Goal: Transaction & Acquisition: Book appointment/travel/reservation

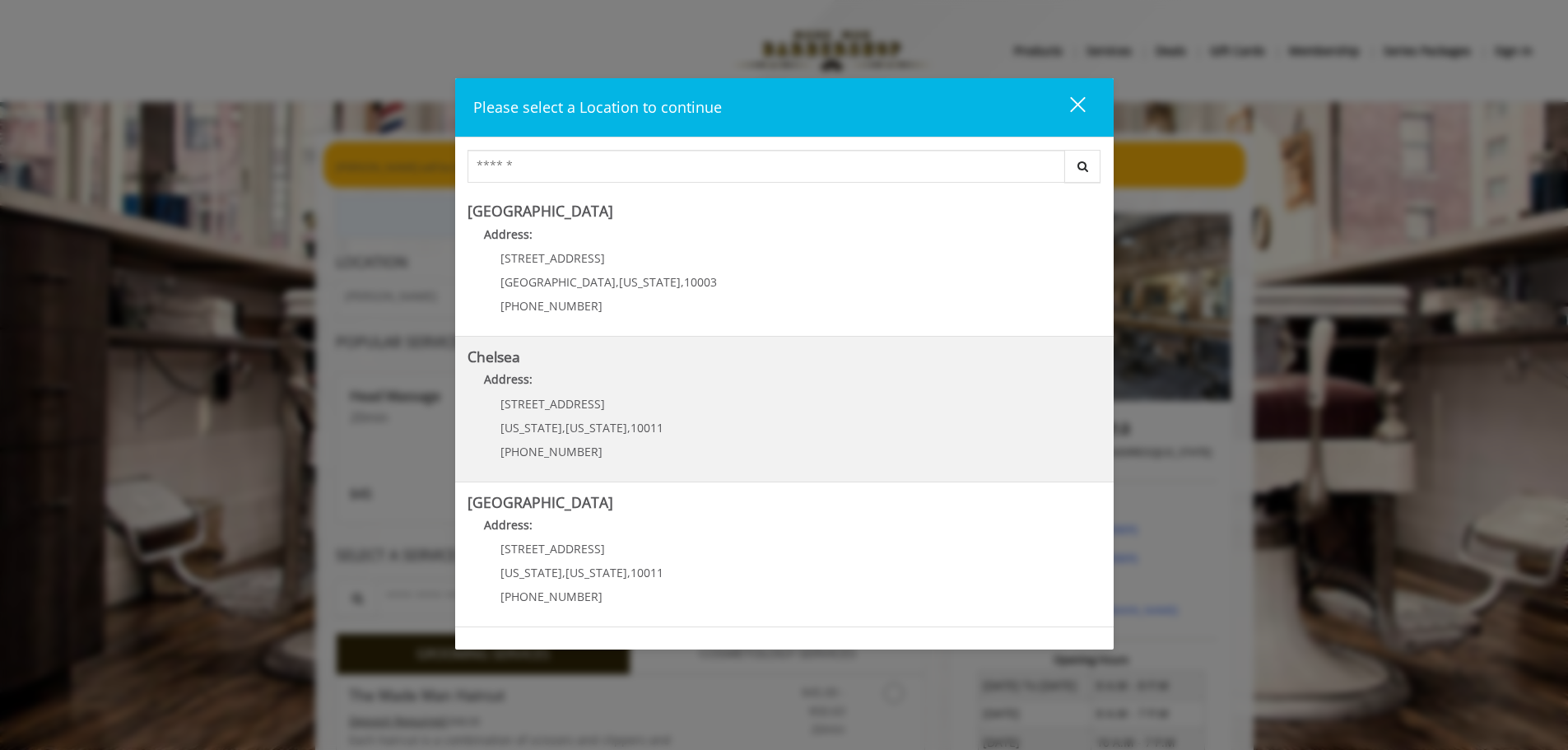
click at [649, 431] on div "[STREET_ADDRESS][US_STATE][US_STATE] (917) 639-3902" at bounding box center [569, 433] width 204 height 72
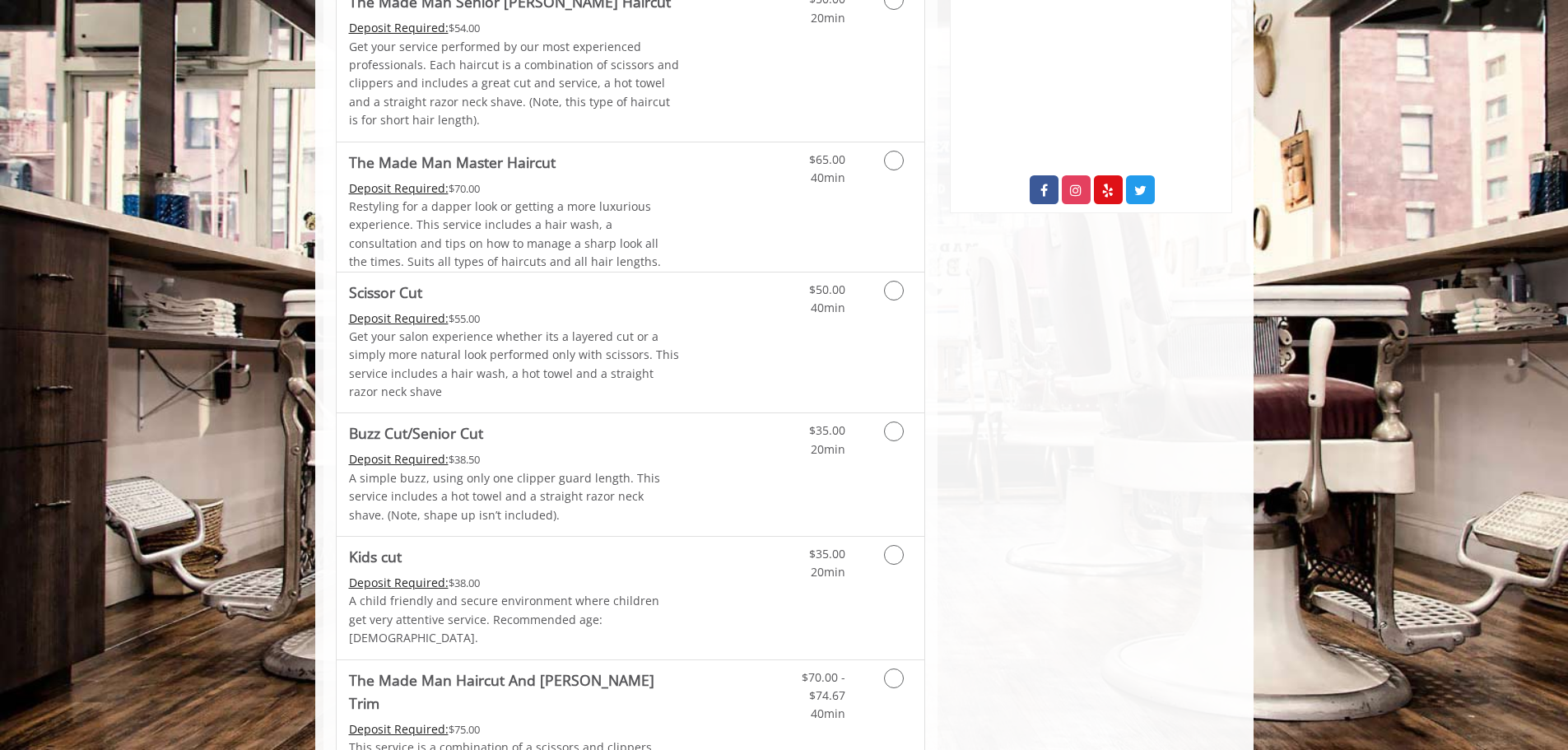
scroll to position [412, 0]
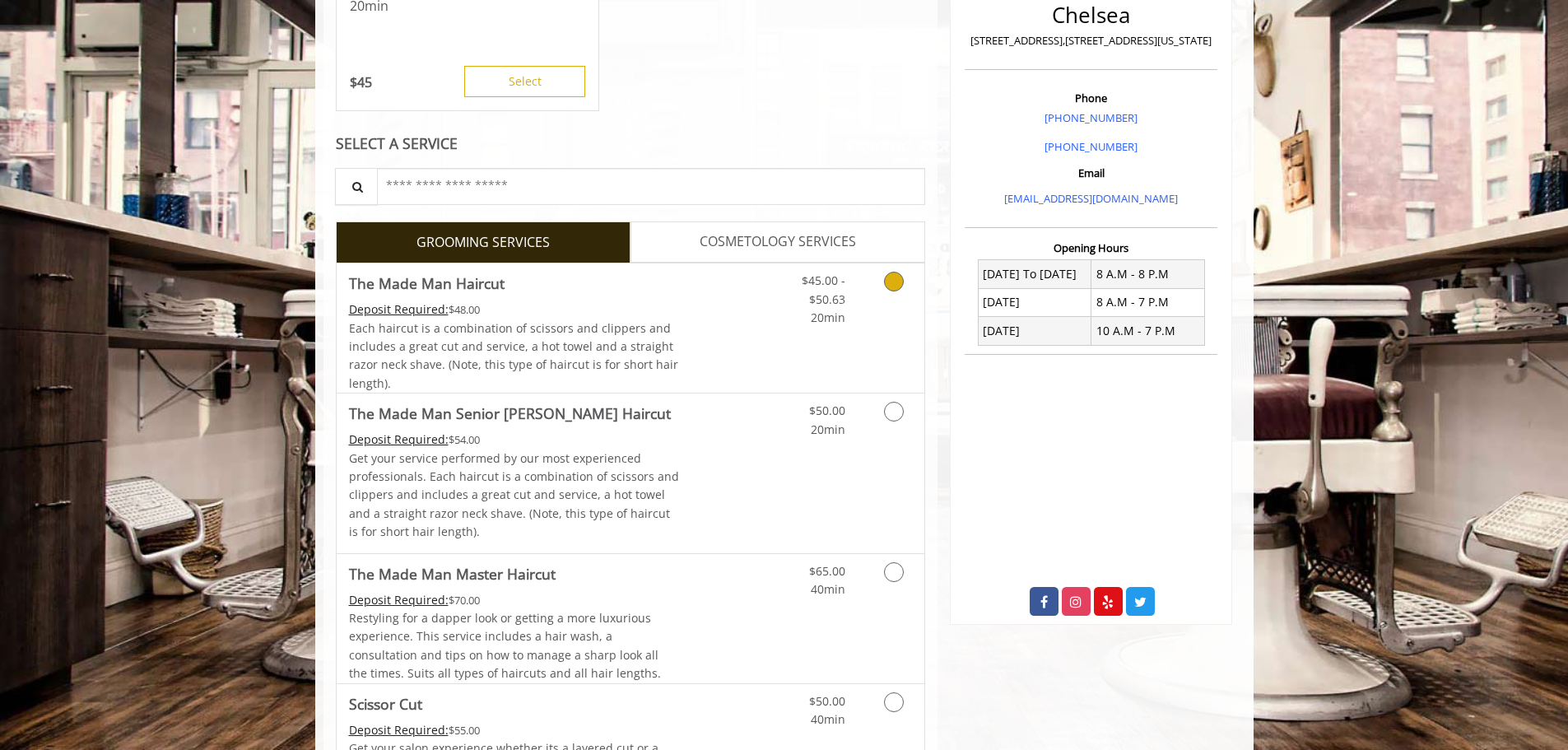
click at [887, 285] on icon "Grooming services" at bounding box center [893, 282] width 19 height 19
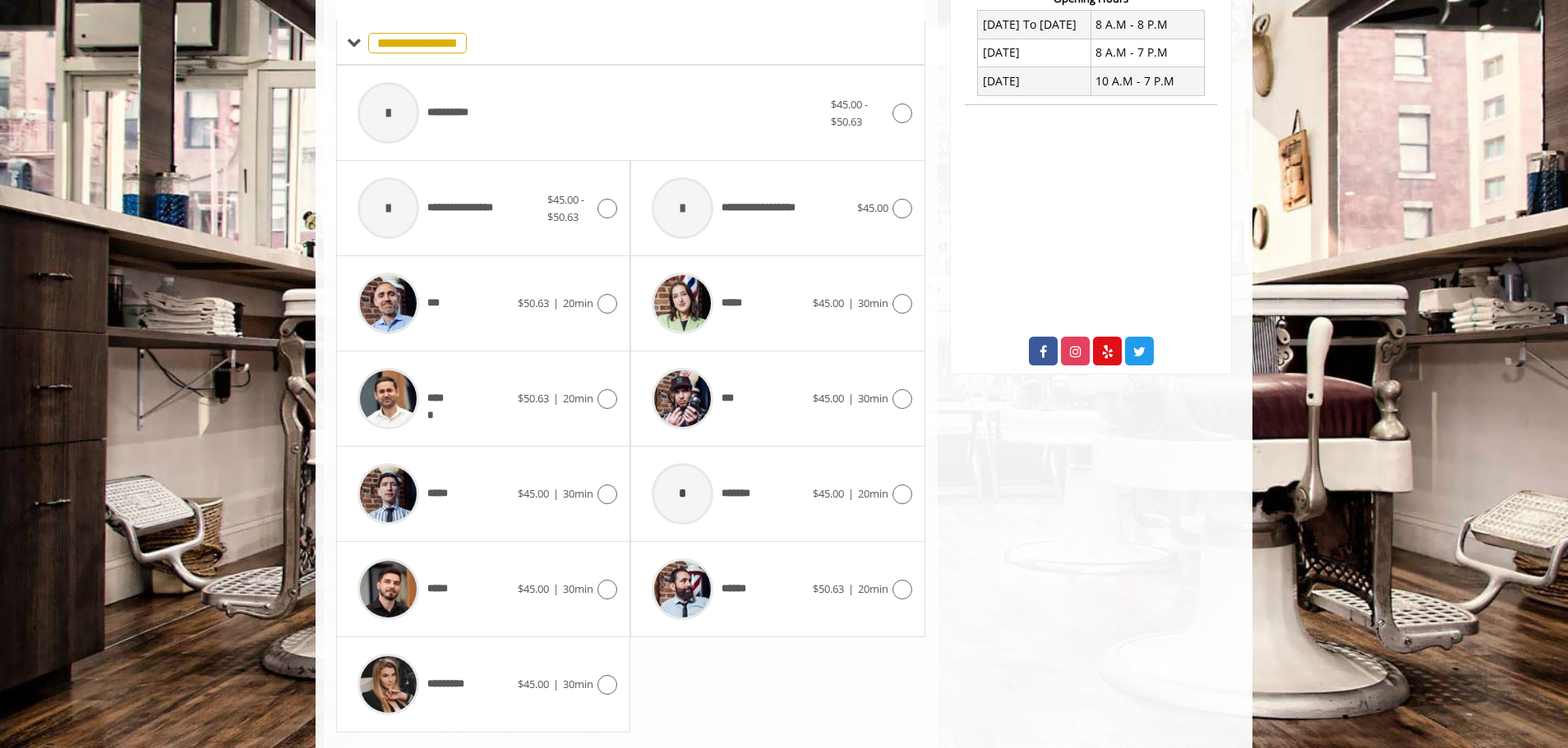
scroll to position [701, 0]
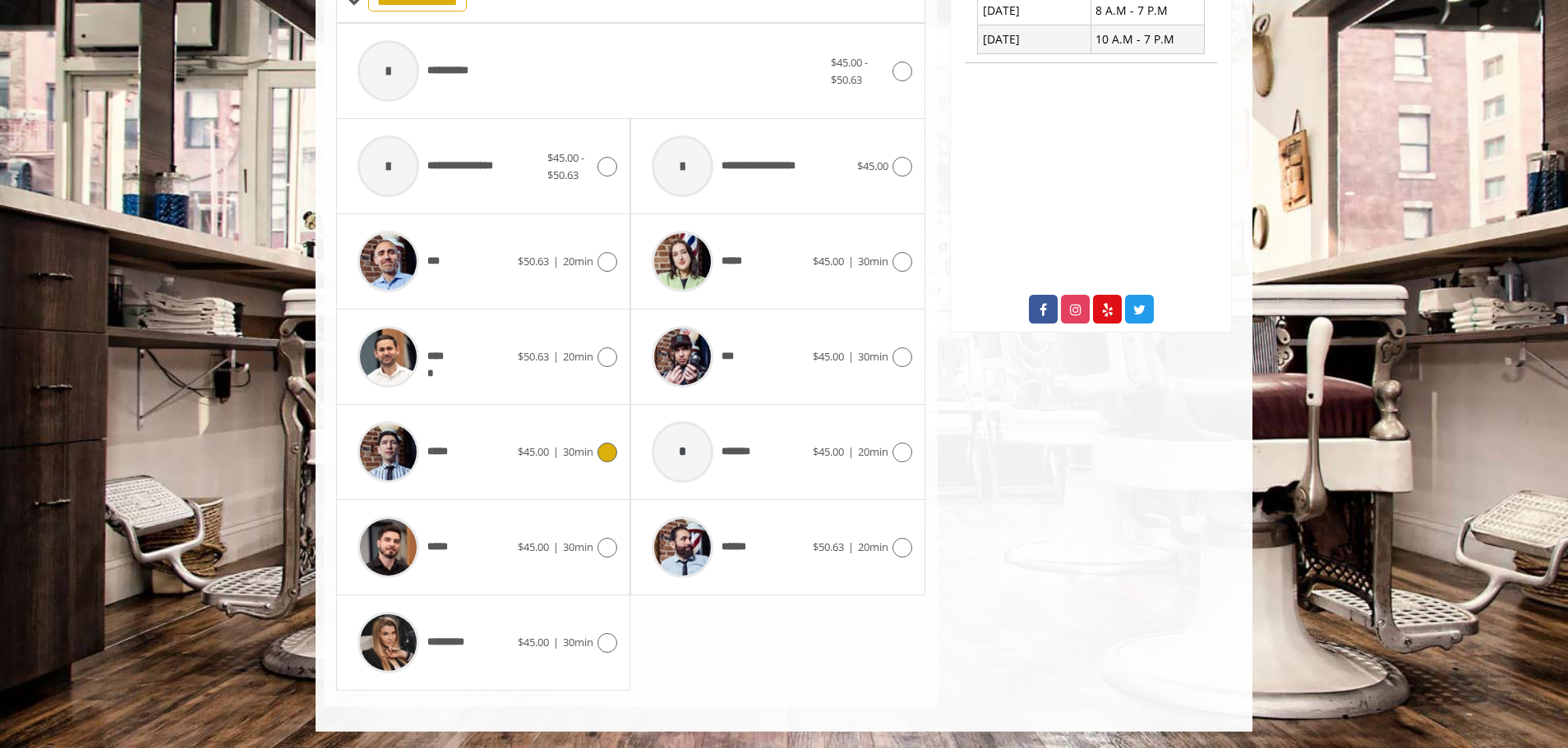
click at [602, 456] on icon at bounding box center [607, 452] width 19 height 19
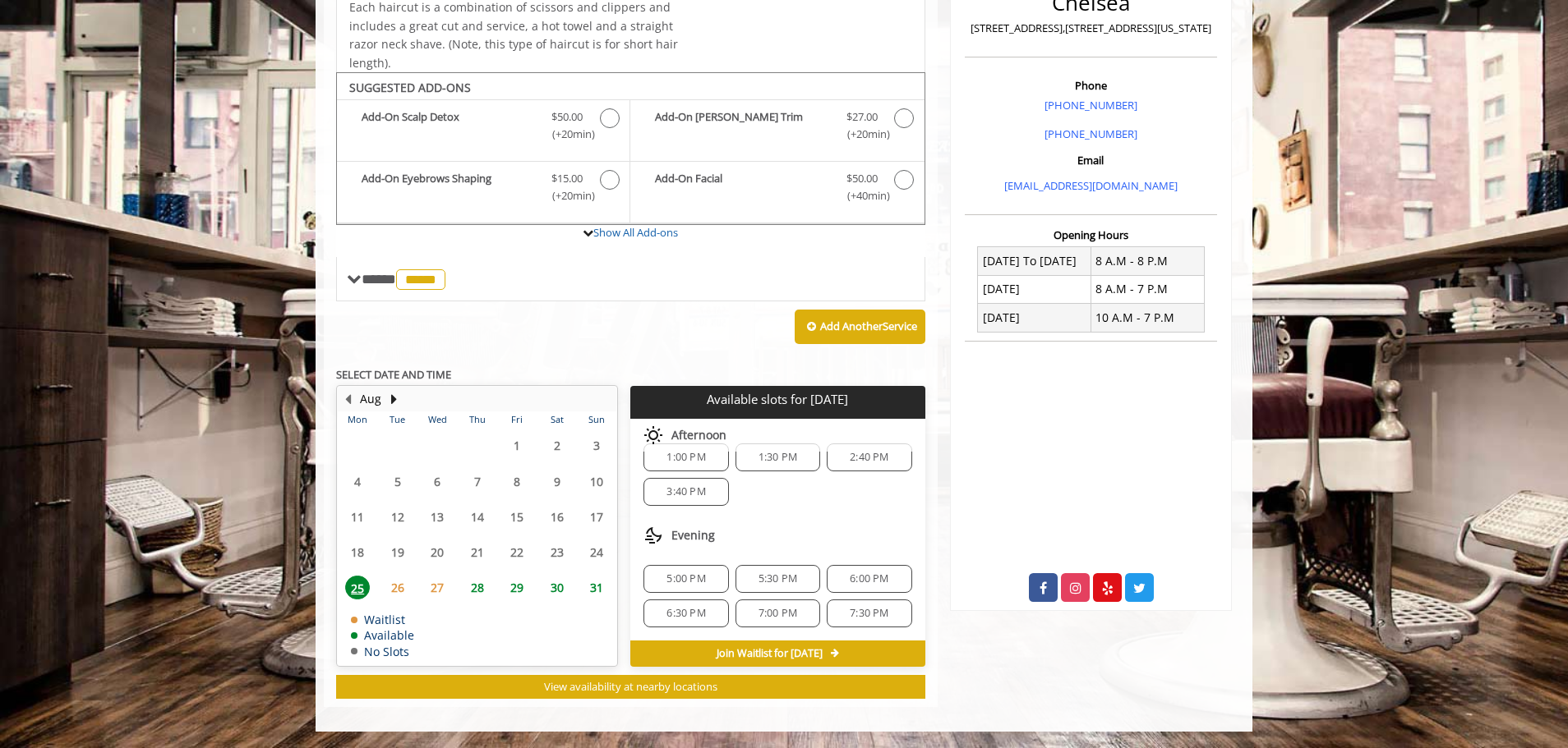
scroll to position [0, 0]
